Goal: Task Accomplishment & Management: Manage account settings

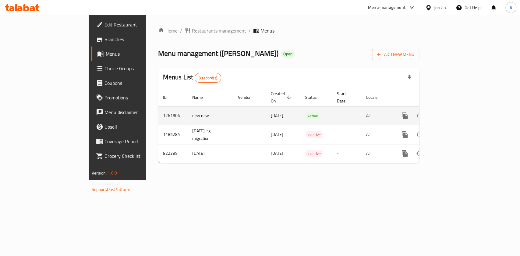
click at [452, 112] on icon "enhanced table" at bounding box center [448, 115] width 7 height 7
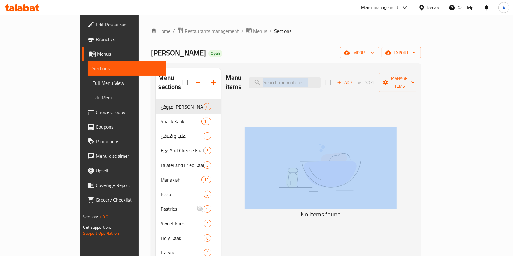
drag, startPoint x: 452, startPoint y: 105, endPoint x: 295, endPoint y: 92, distance: 157.3
click at [295, 92] on div "Menu items Add Sort Manage items No Items found" at bounding box center [318, 196] width 195 height 256
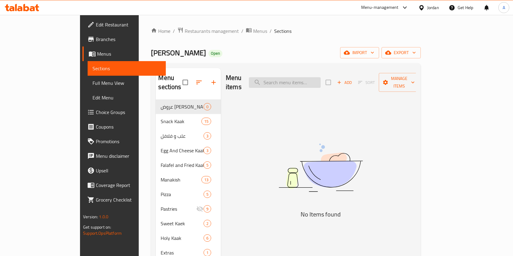
click at [309, 78] on input "search" at bounding box center [285, 82] width 72 height 11
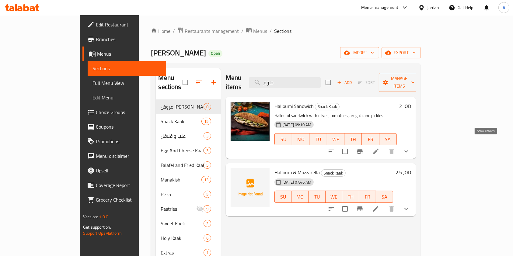
type input "حلوم"
click at [410, 148] on icon "show more" at bounding box center [406, 151] width 7 height 7
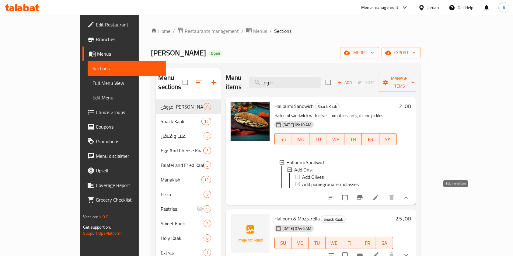
click at [380, 198] on icon at bounding box center [375, 197] width 7 height 7
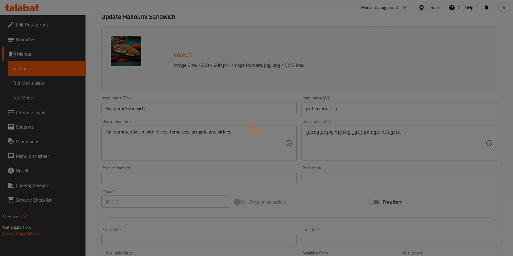
scroll to position [57, 0]
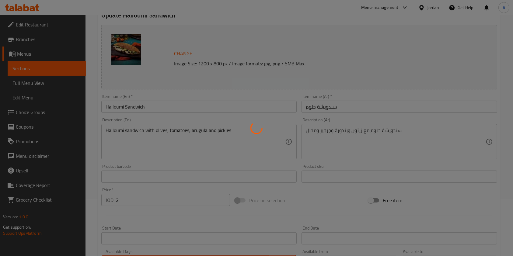
type input "الاضافات"
type input "0"
type input "2"
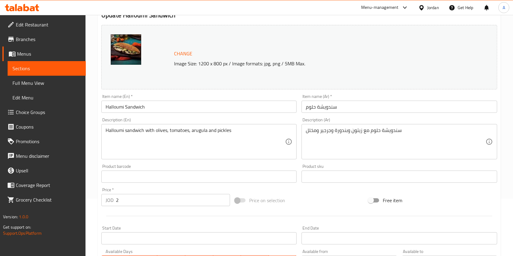
click at [154, 201] on input "2" at bounding box center [173, 200] width 114 height 12
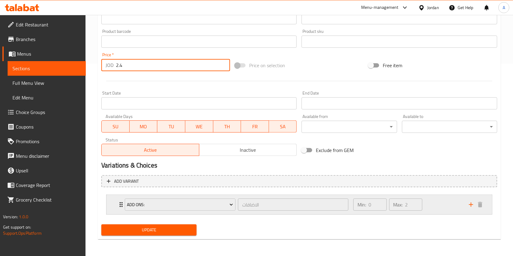
click at [450, 208] on div "Min: 0 ​ Max: 2 ​" at bounding box center [408, 204] width 116 height 19
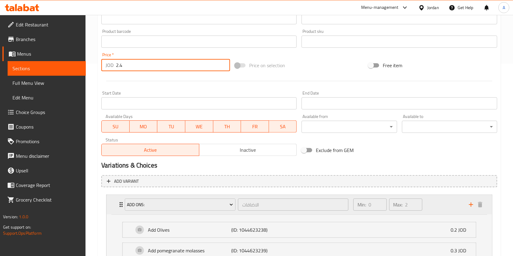
scroll to position [246, 0]
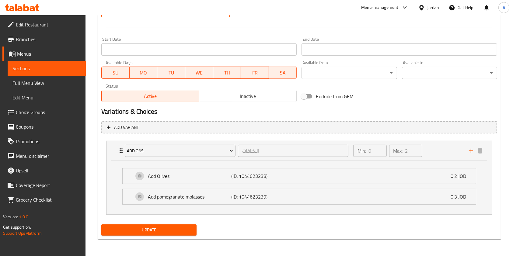
type input "2.4"
click at [227, 113] on h2 "Variations & Choices" at bounding box center [299, 111] width 396 height 9
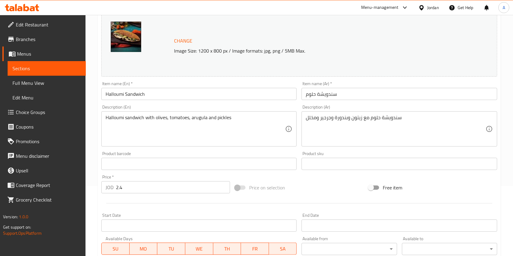
scroll to position [0, 0]
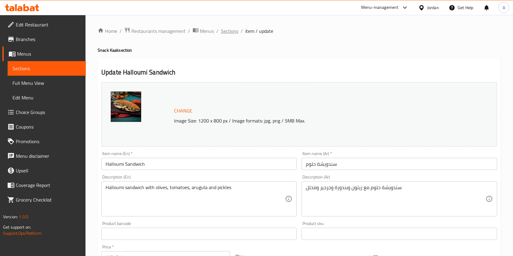
click at [227, 30] on span "Sections" at bounding box center [229, 30] width 17 height 7
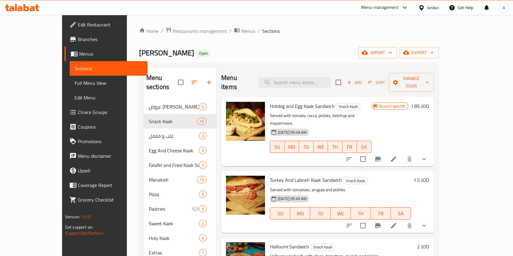
click at [78, 42] on span "Branches" at bounding box center [110, 39] width 65 height 7
